Goal: Transaction & Acquisition: Purchase product/service

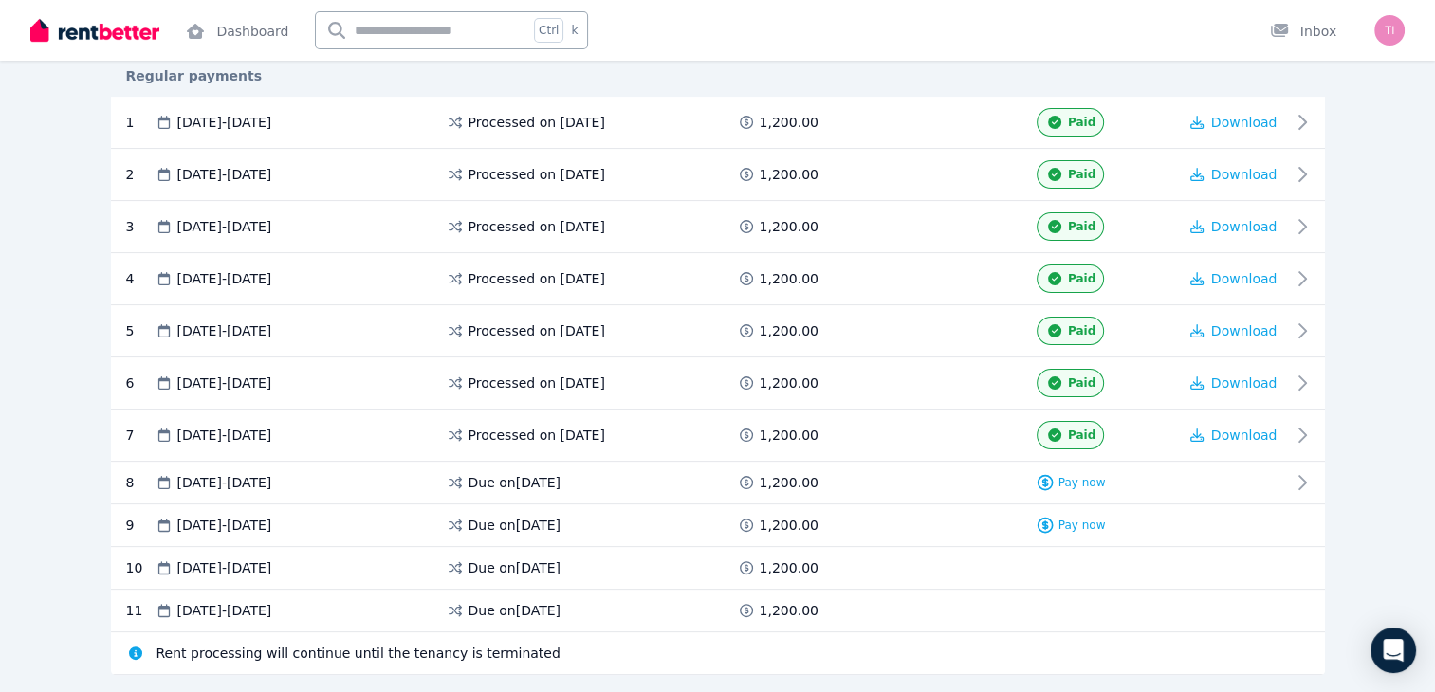
scroll to position [430, 0]
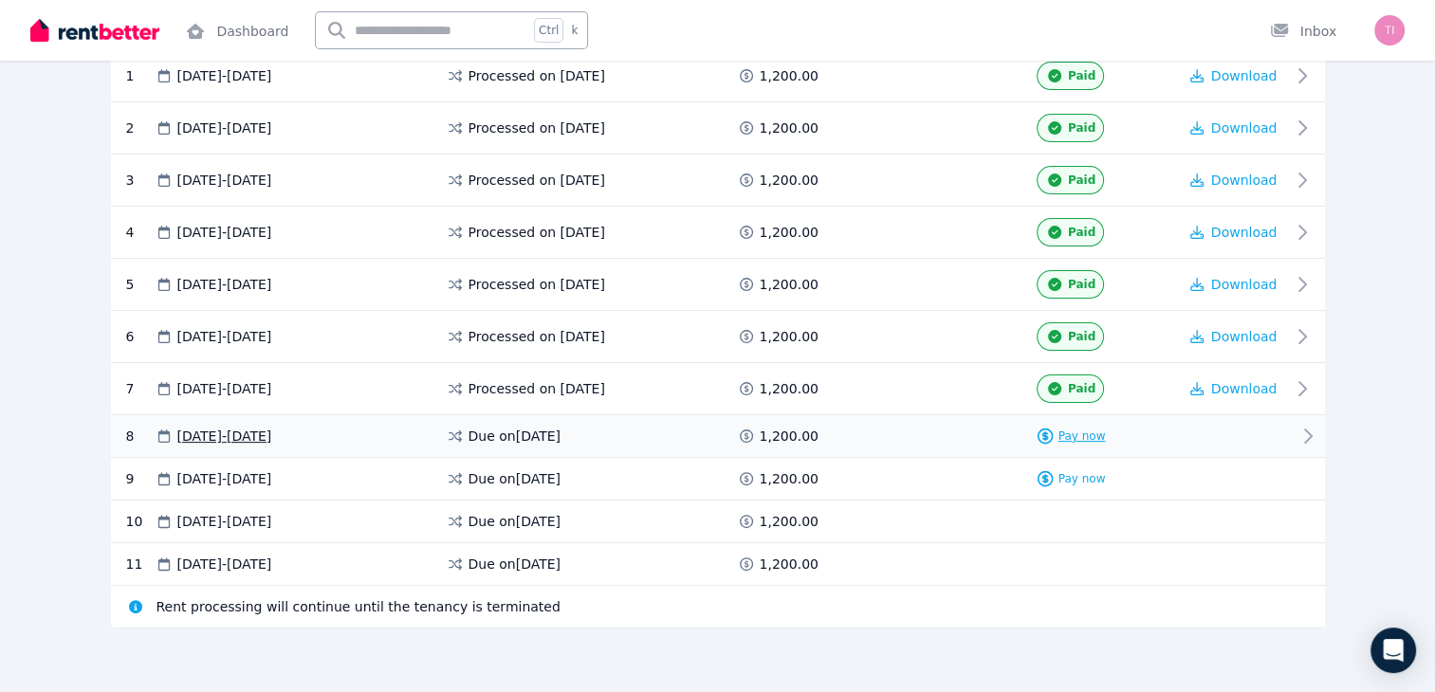
click at [1059, 429] on span "Pay now" at bounding box center [1081, 436] width 47 height 15
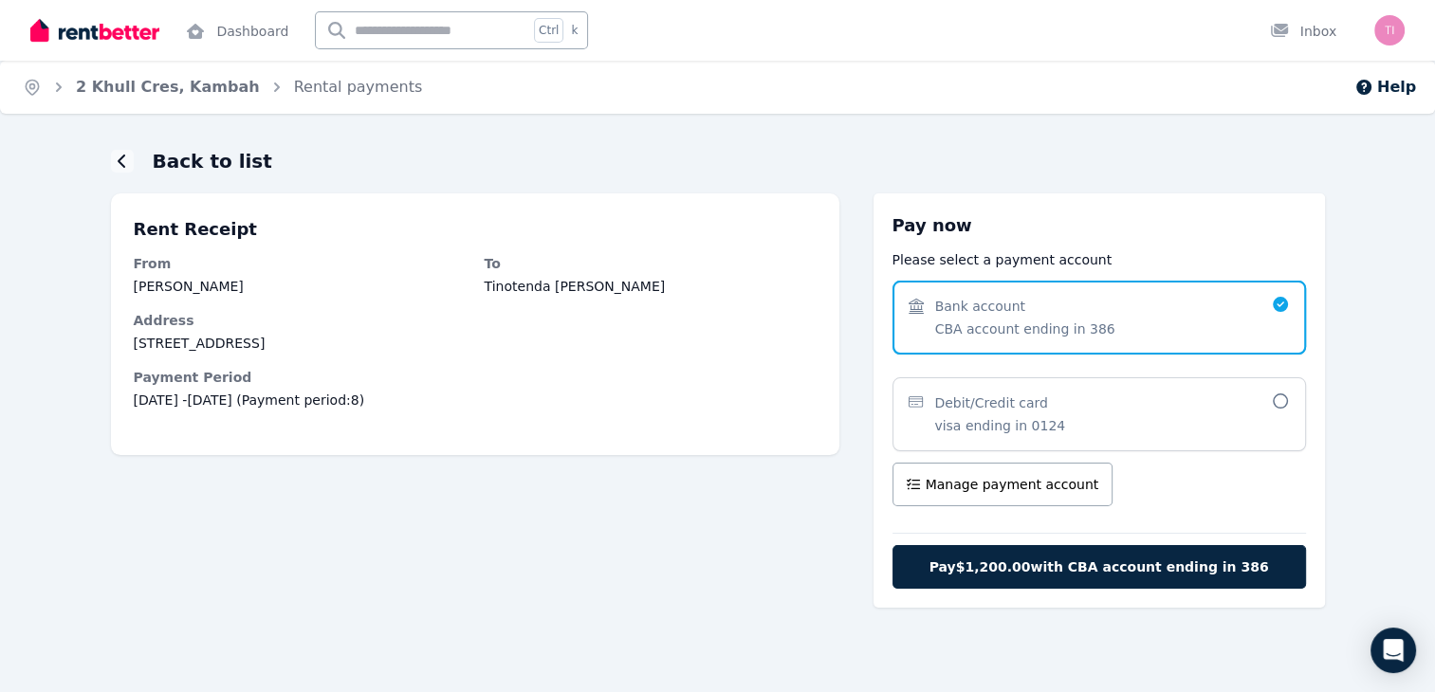
click at [1267, 403] on span "Debit/Credit card visa ending in 0124" at bounding box center [1089, 415] width 362 height 42
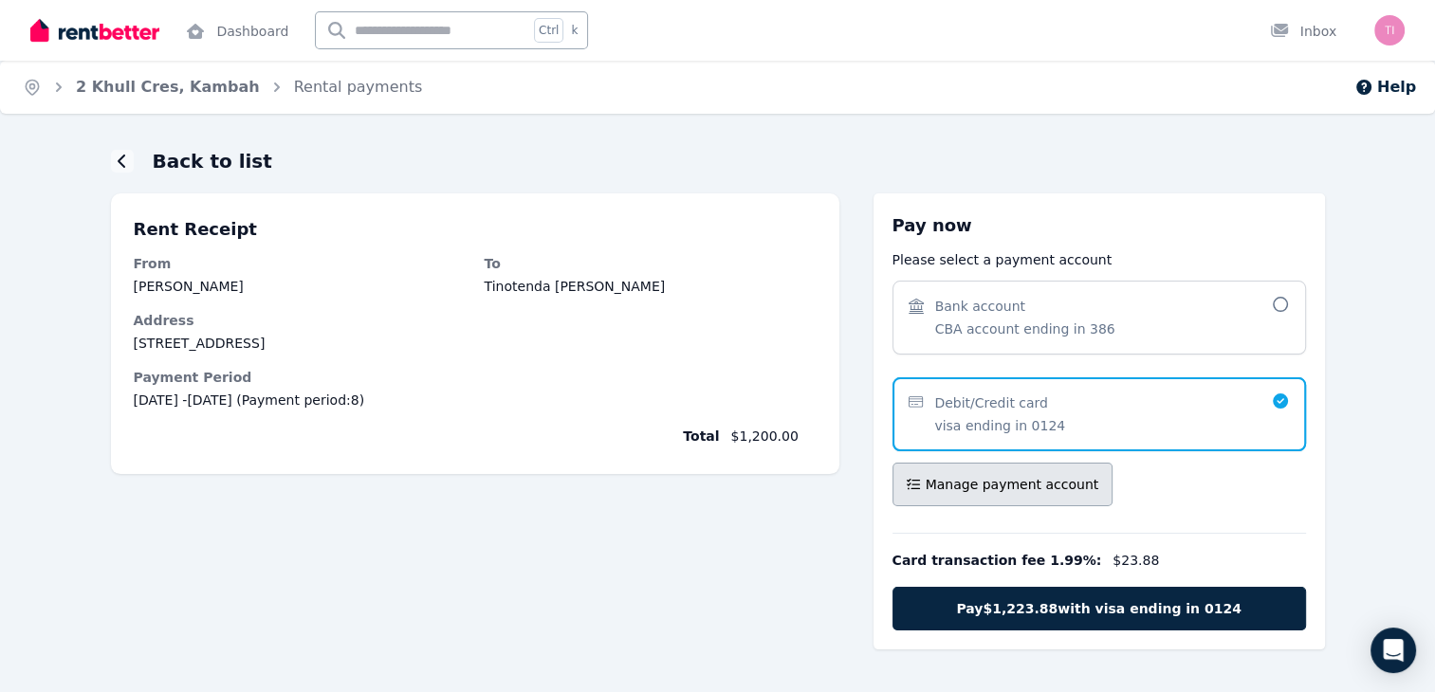
click at [1056, 483] on span "Manage payment account" at bounding box center [1012, 484] width 174 height 19
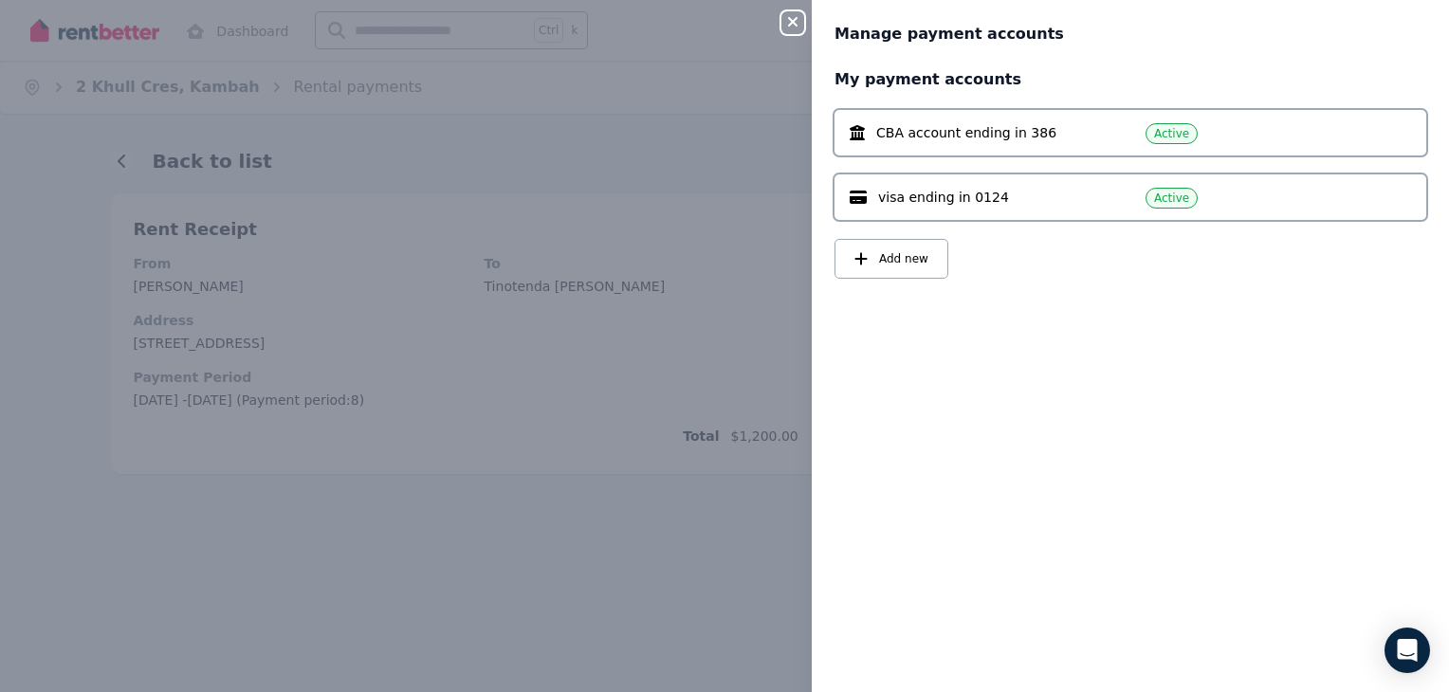
click at [795, 24] on icon "button" at bounding box center [792, 21] width 9 height 9
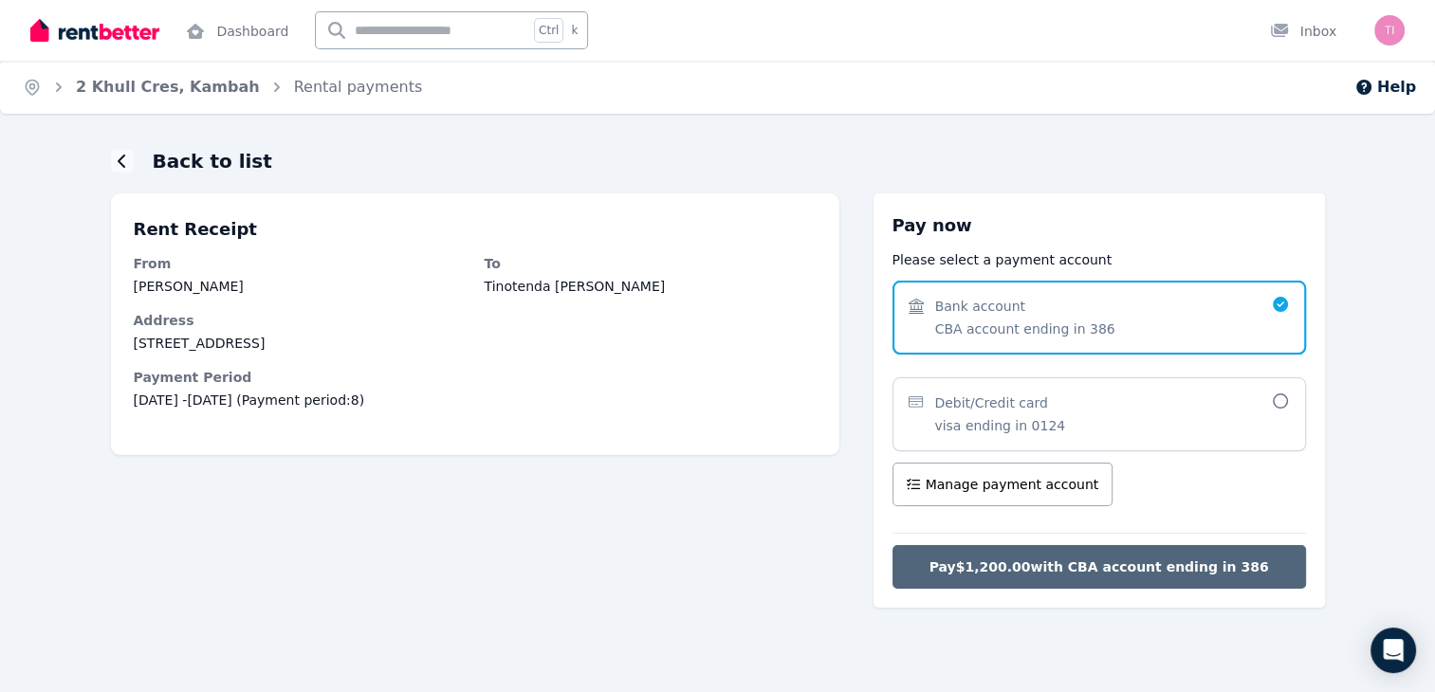
click at [1116, 570] on span "Pay $1,200.00 with CBA account ending in 386" at bounding box center [1098, 567] width 339 height 19
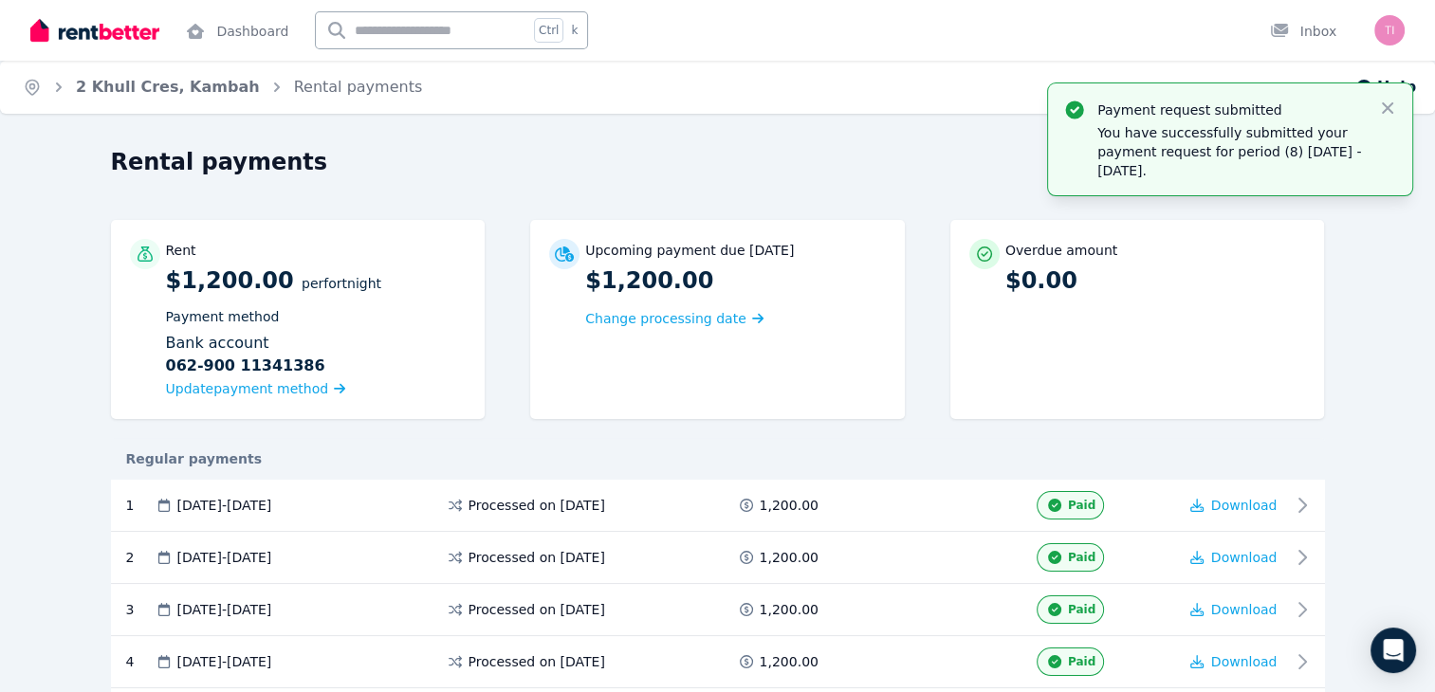
click at [1430, 657] on div "Rental payments Export schedule Rent $1,200.00 per Fortnight Payment method Ban…" at bounding box center [717, 635] width 1435 height 982
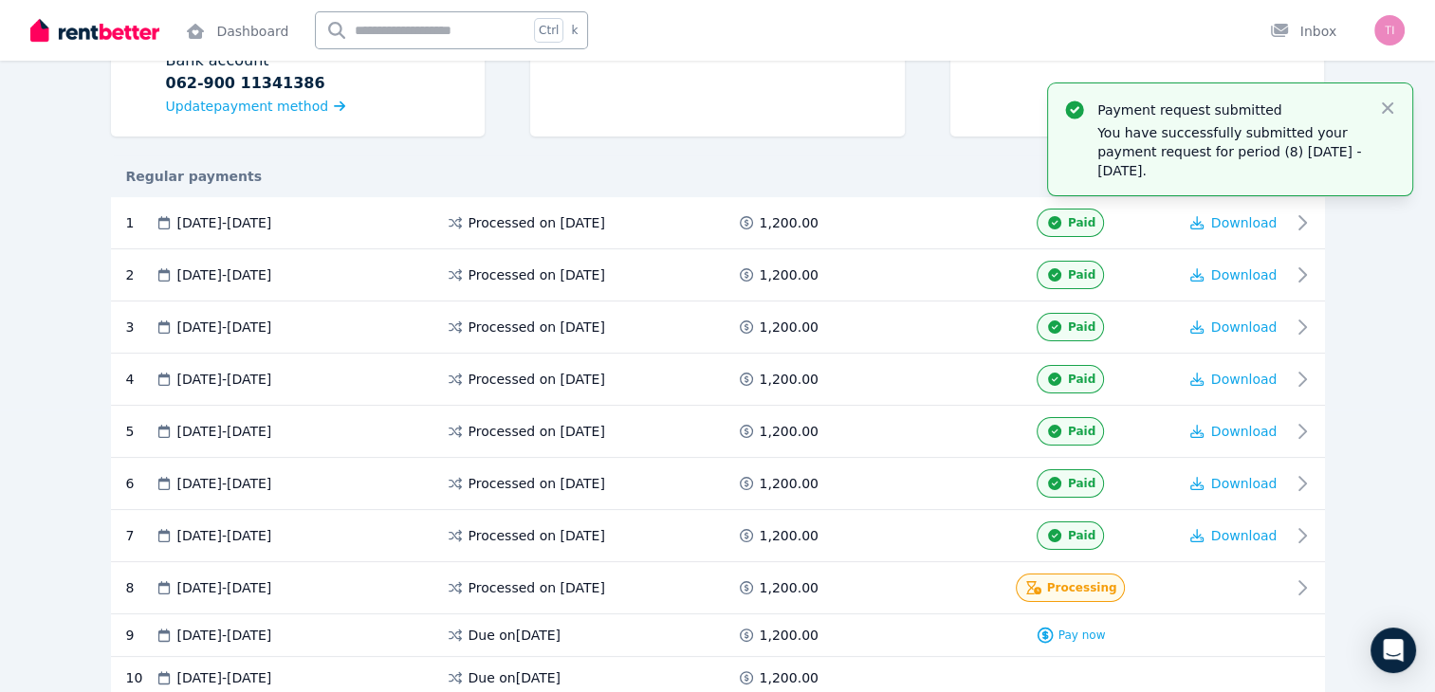
scroll to position [439, 0]
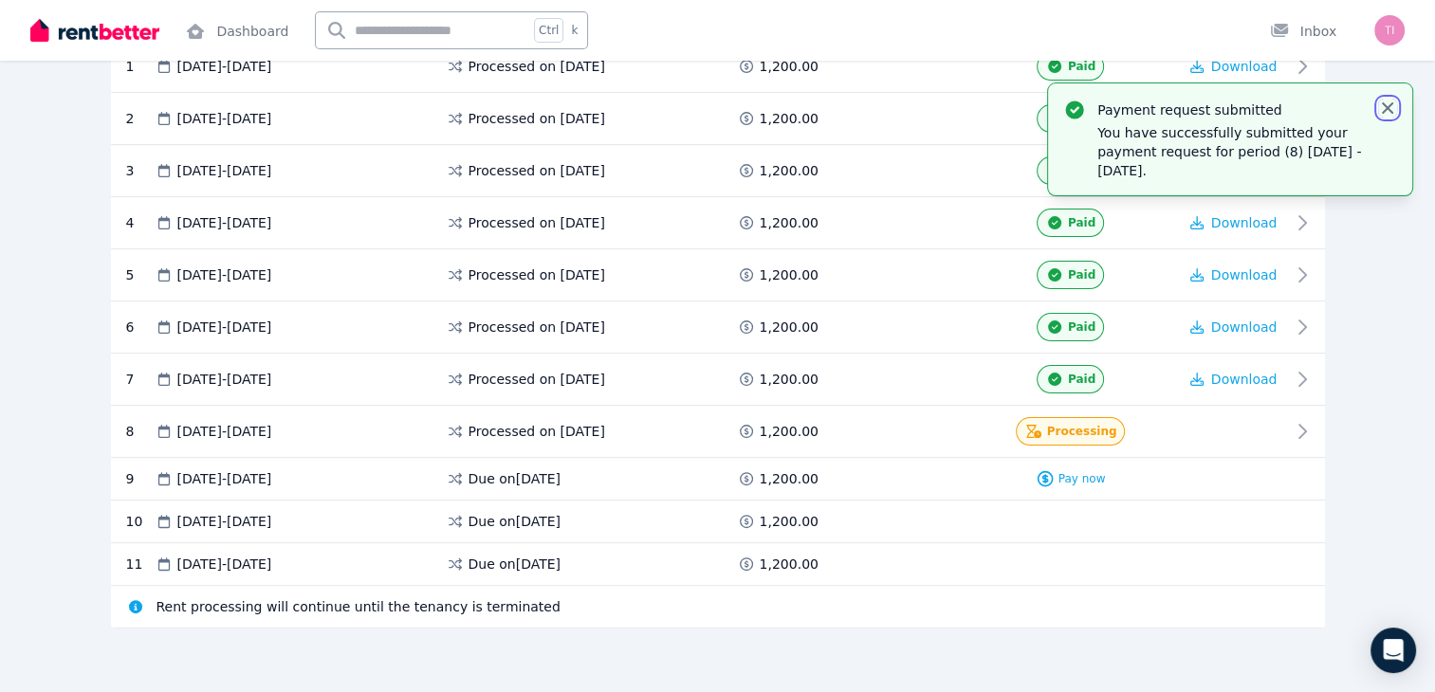
click at [1384, 113] on icon "button" at bounding box center [1387, 108] width 19 height 19
